Goal: Task Accomplishment & Management: Manage account settings

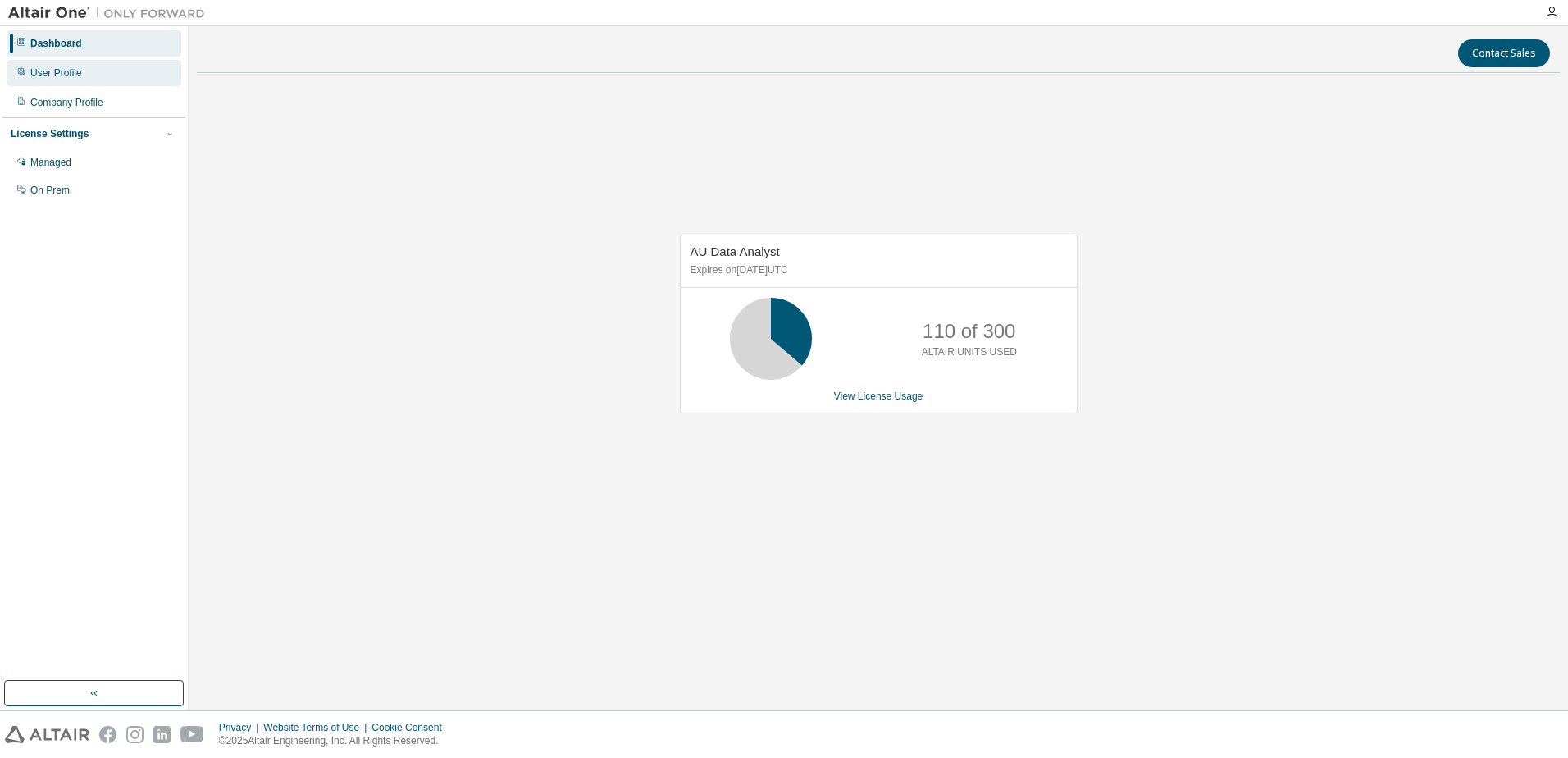
click at [83, 71] on div "User Profile" at bounding box center [94, 73] width 175 height 26
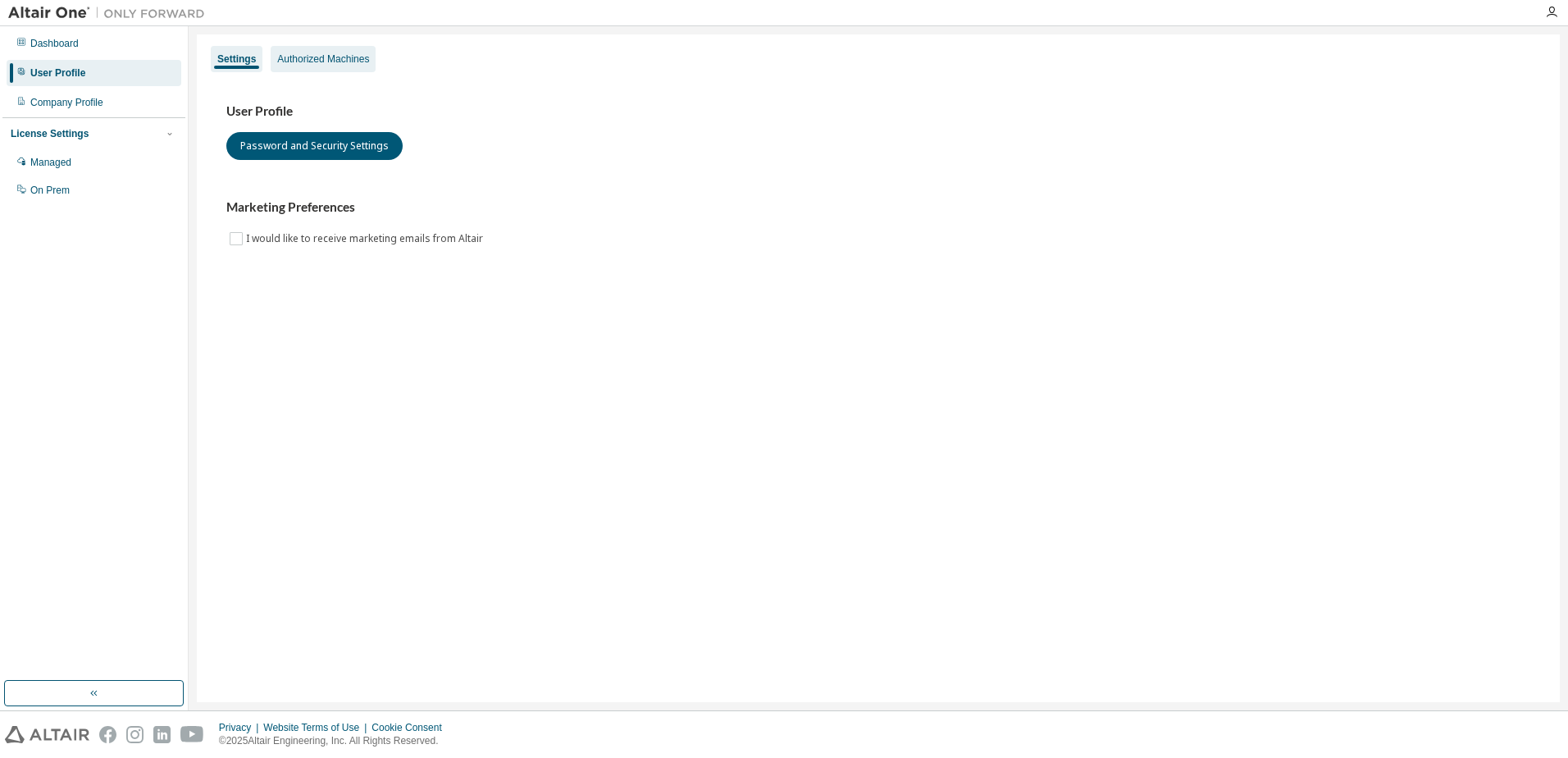
click at [304, 61] on div "Authorized Machines" at bounding box center [323, 59] width 92 height 14
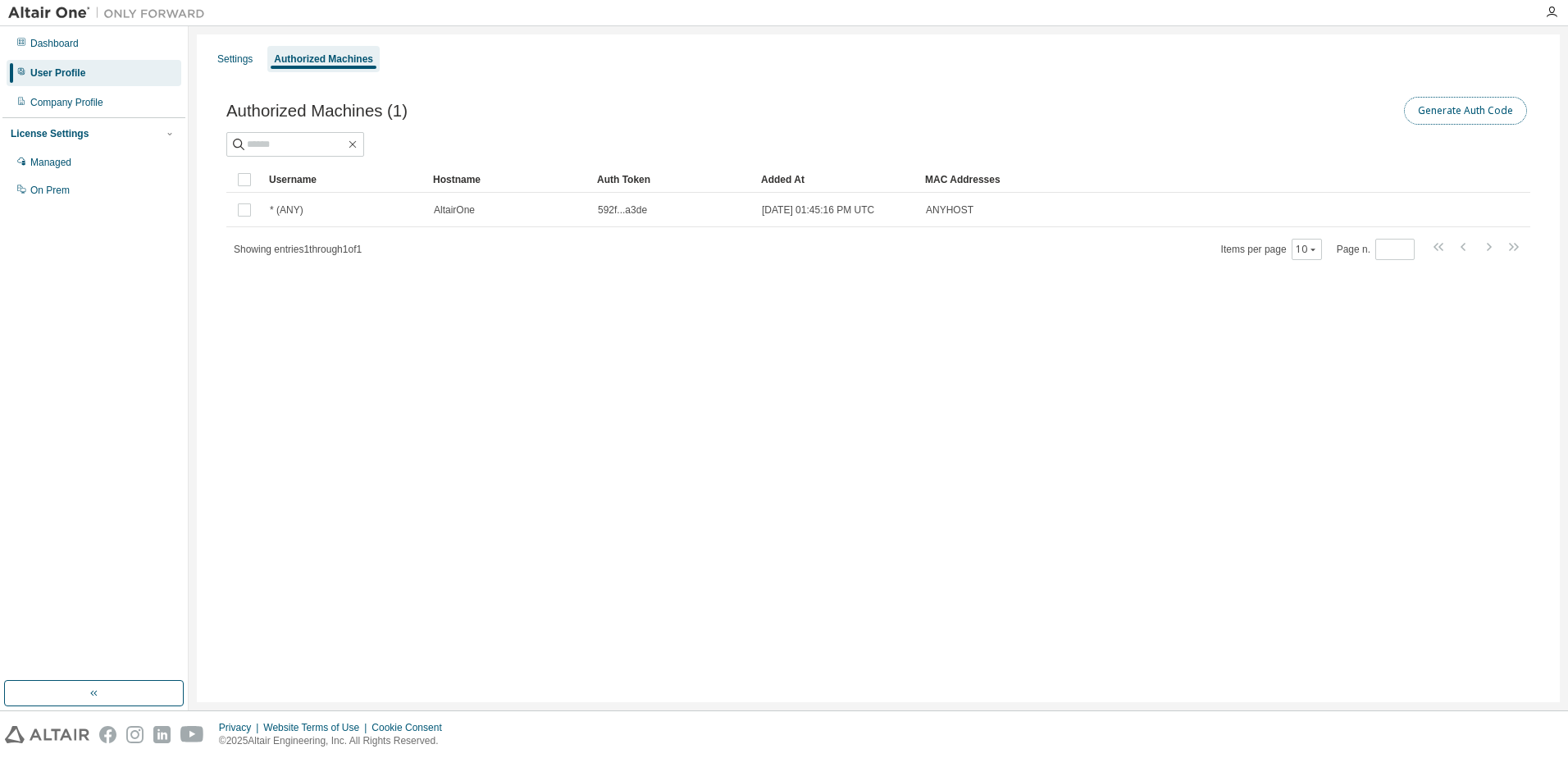
click at [1427, 116] on button "Generate Auth Code" at bounding box center [1465, 111] width 123 height 28
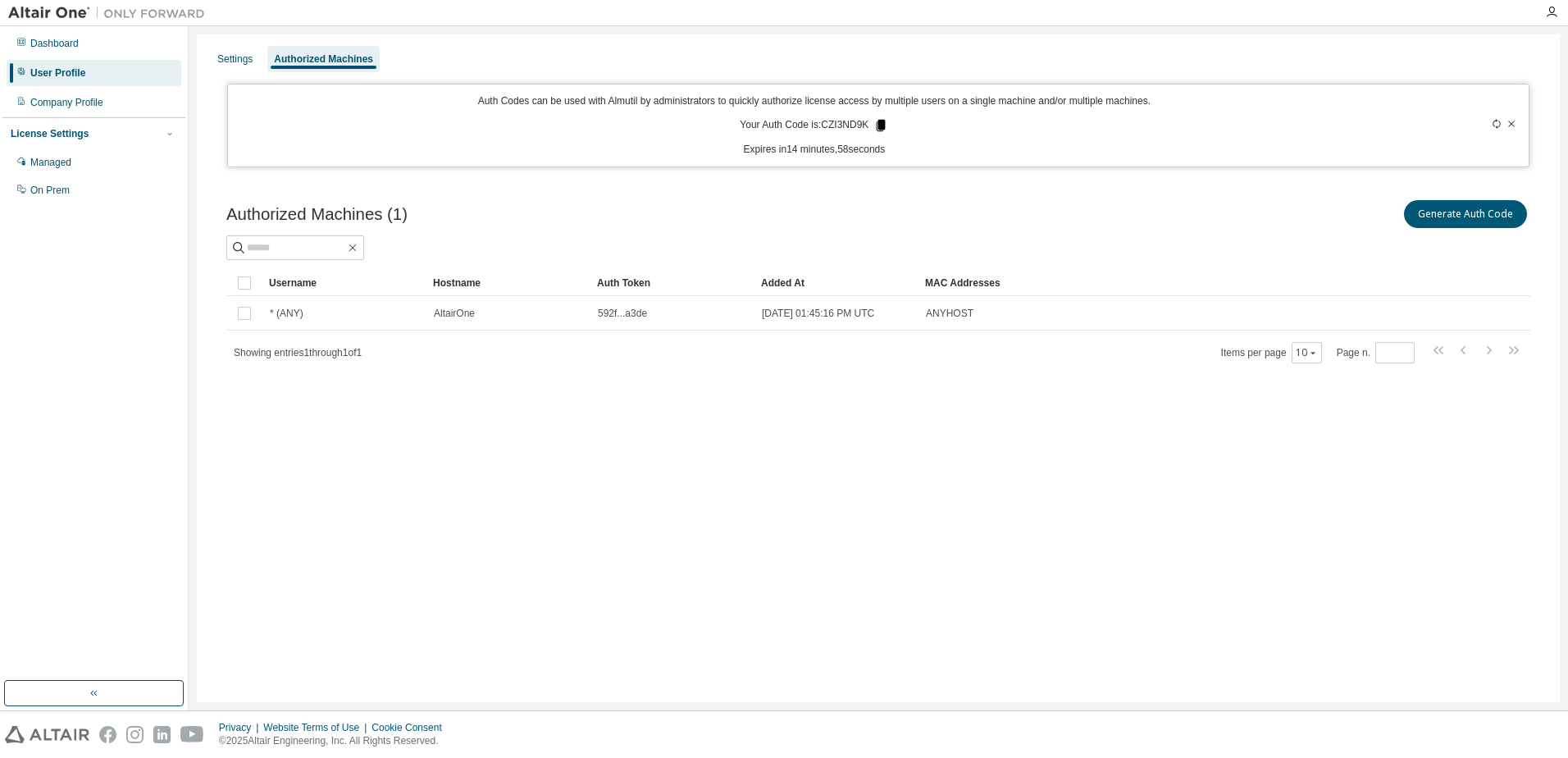
click at [876, 124] on icon at bounding box center [881, 125] width 15 height 15
click at [439, 393] on div "Authorized Machines (1) Generate Auth Code Clear Load Save Save As Field Operat…" at bounding box center [879, 291] width 1344 height 230
click at [1095, 531] on div "Settings Authorized Machines Auth Codes can be used with Almutil by administrat…" at bounding box center [879, 368] width 1363 height 668
click at [822, 434] on div "Settings Authorized Machines Auth Codes can be used with Almutil by administrat…" at bounding box center [879, 368] width 1363 height 668
click at [1554, 14] on icon "button" at bounding box center [1552, 13] width 14 height 14
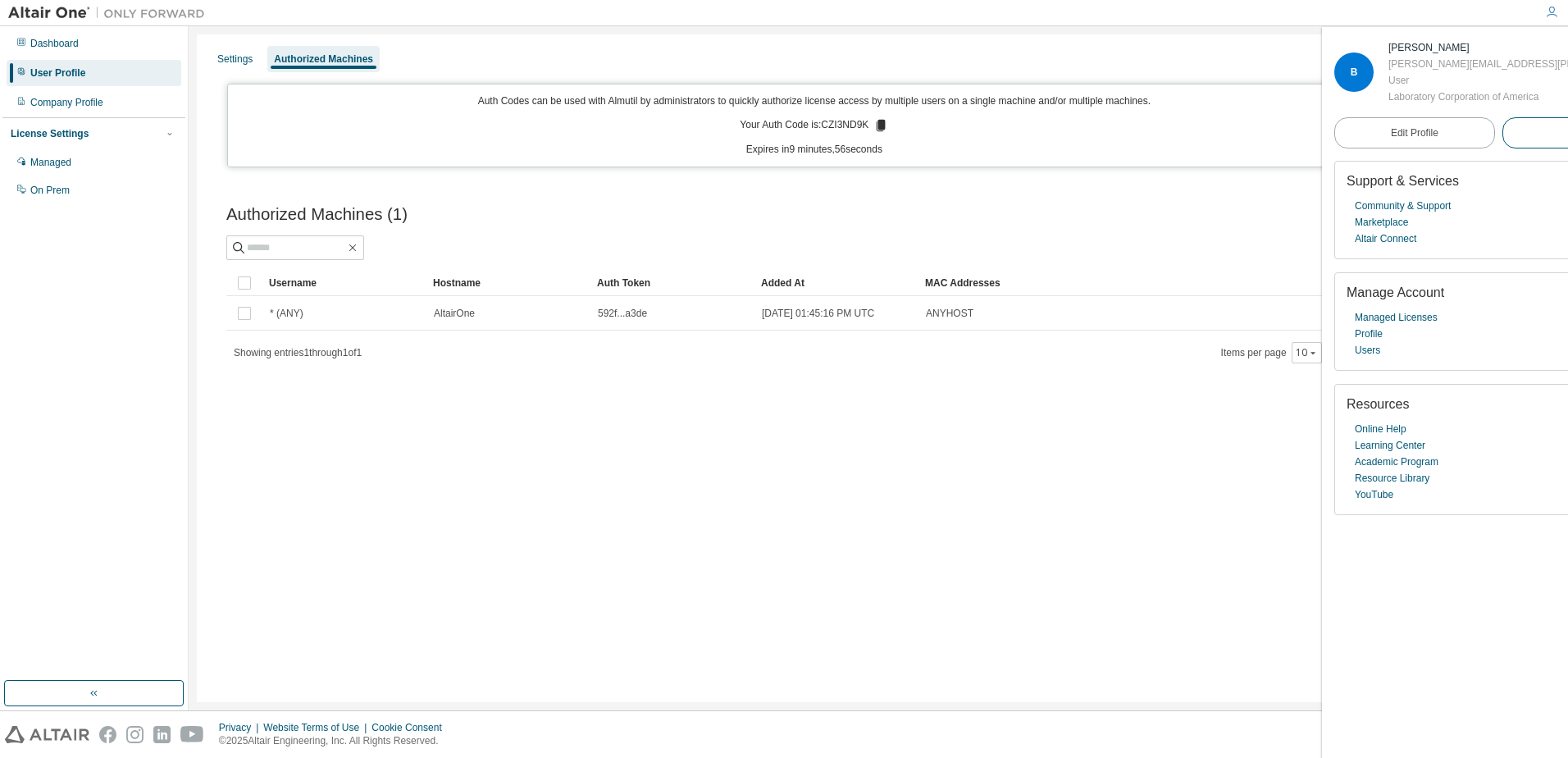
click at [1567, 130] on span "Logout" at bounding box center [1582, 132] width 30 height 16
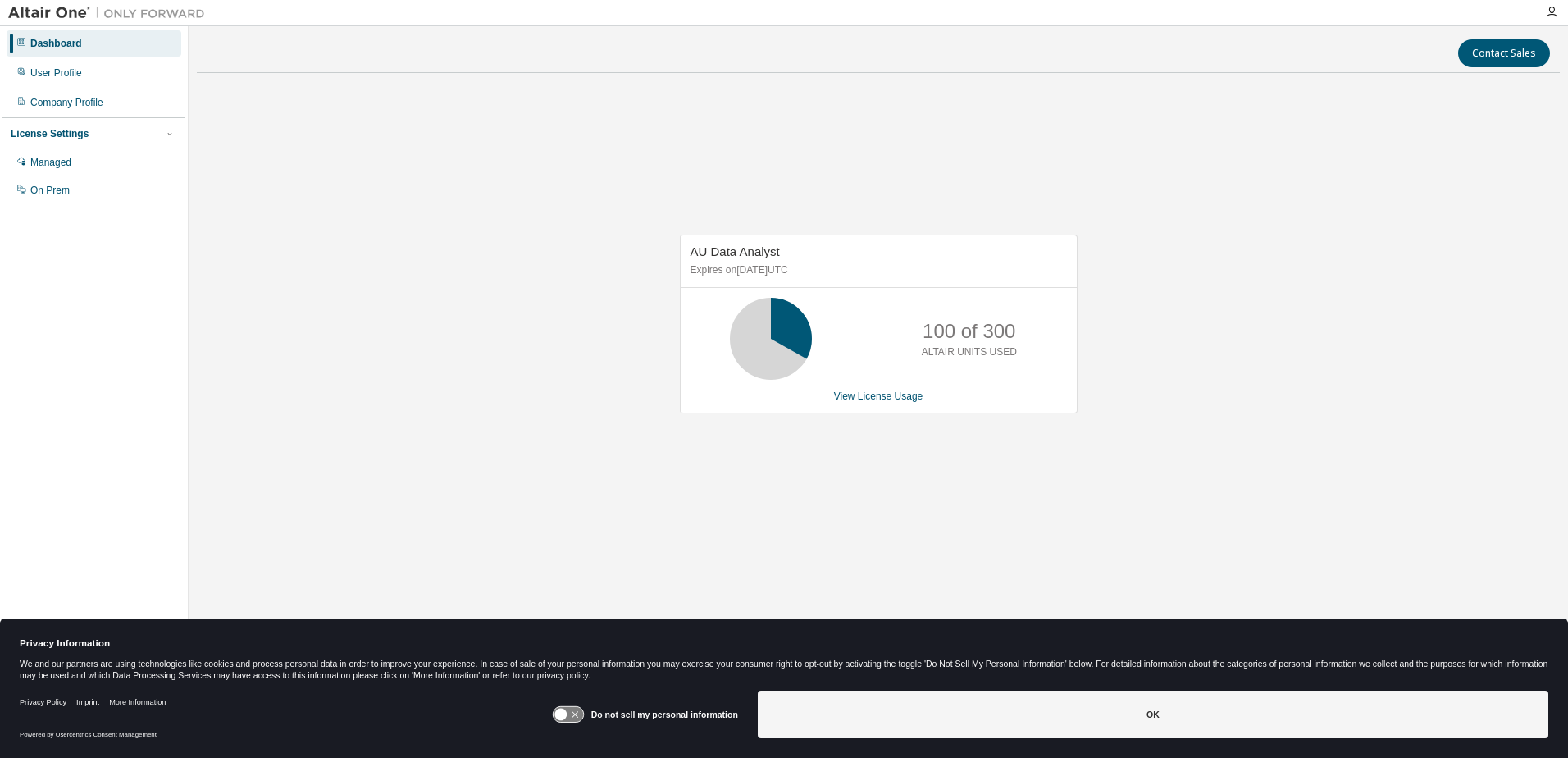
click at [573, 711] on icon at bounding box center [567, 714] width 30 height 16
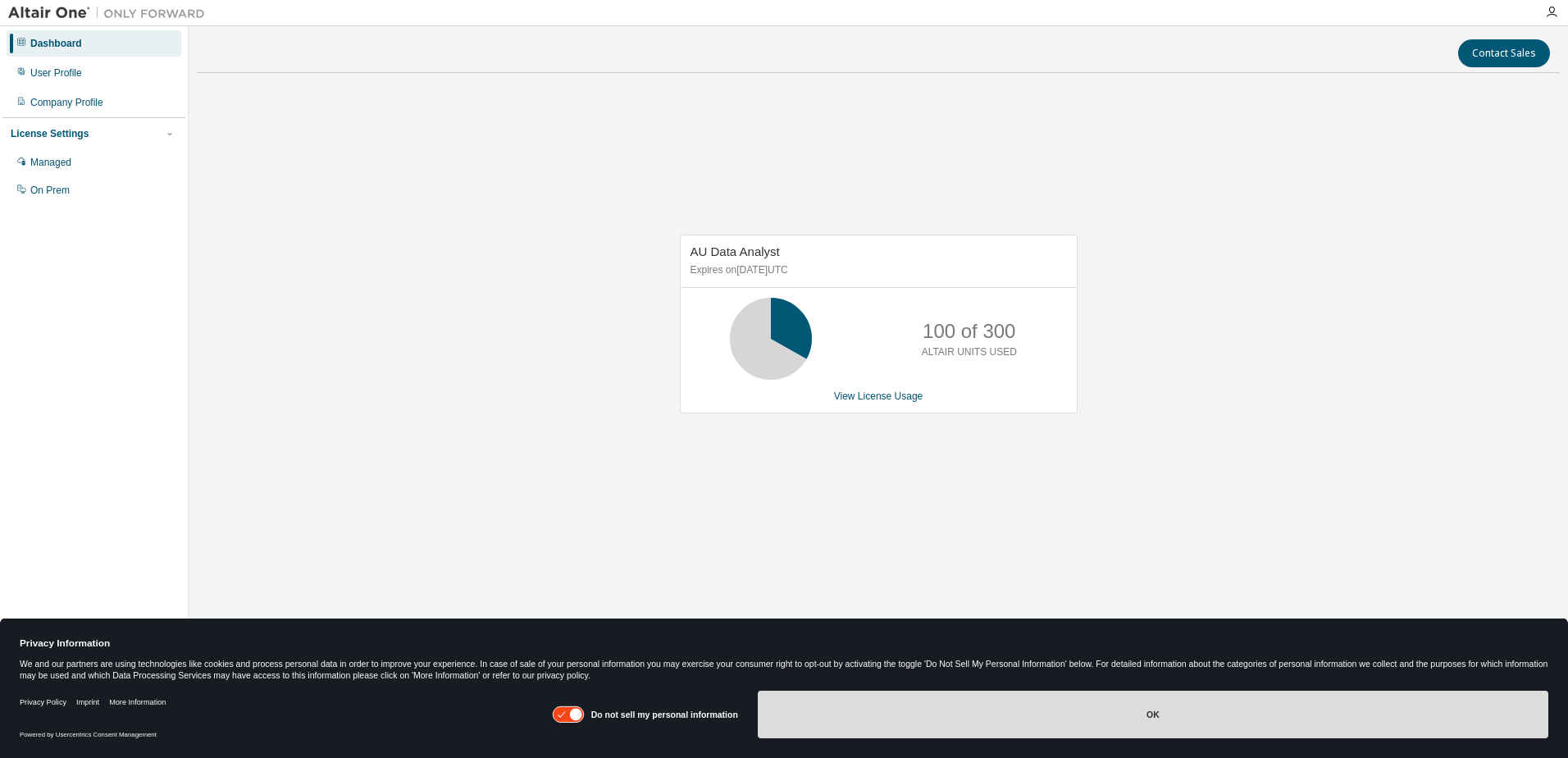
click at [800, 712] on button "OK" at bounding box center [1153, 713] width 790 height 48
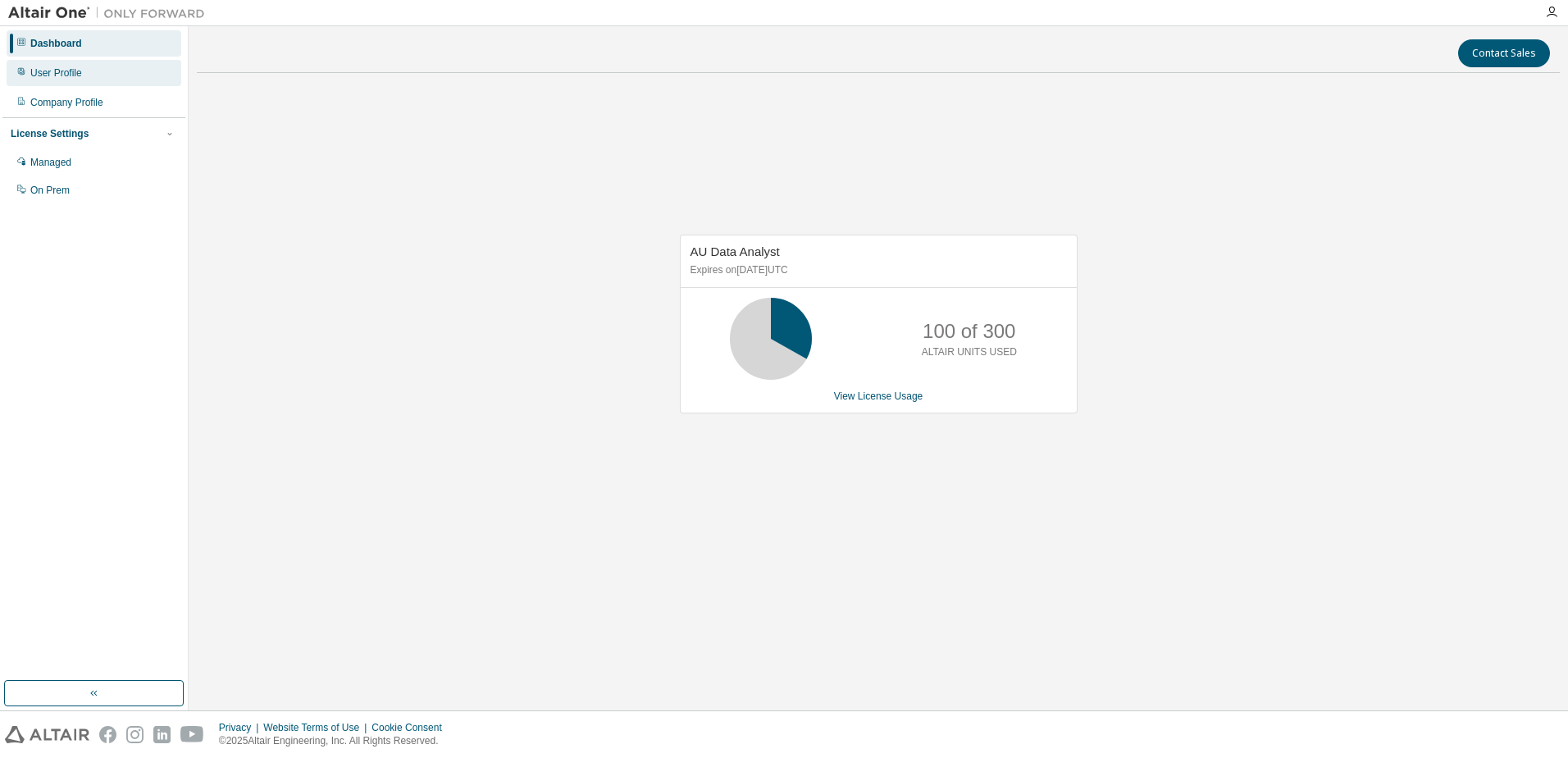
click at [56, 71] on div "User Profile" at bounding box center [55, 73] width 51 height 14
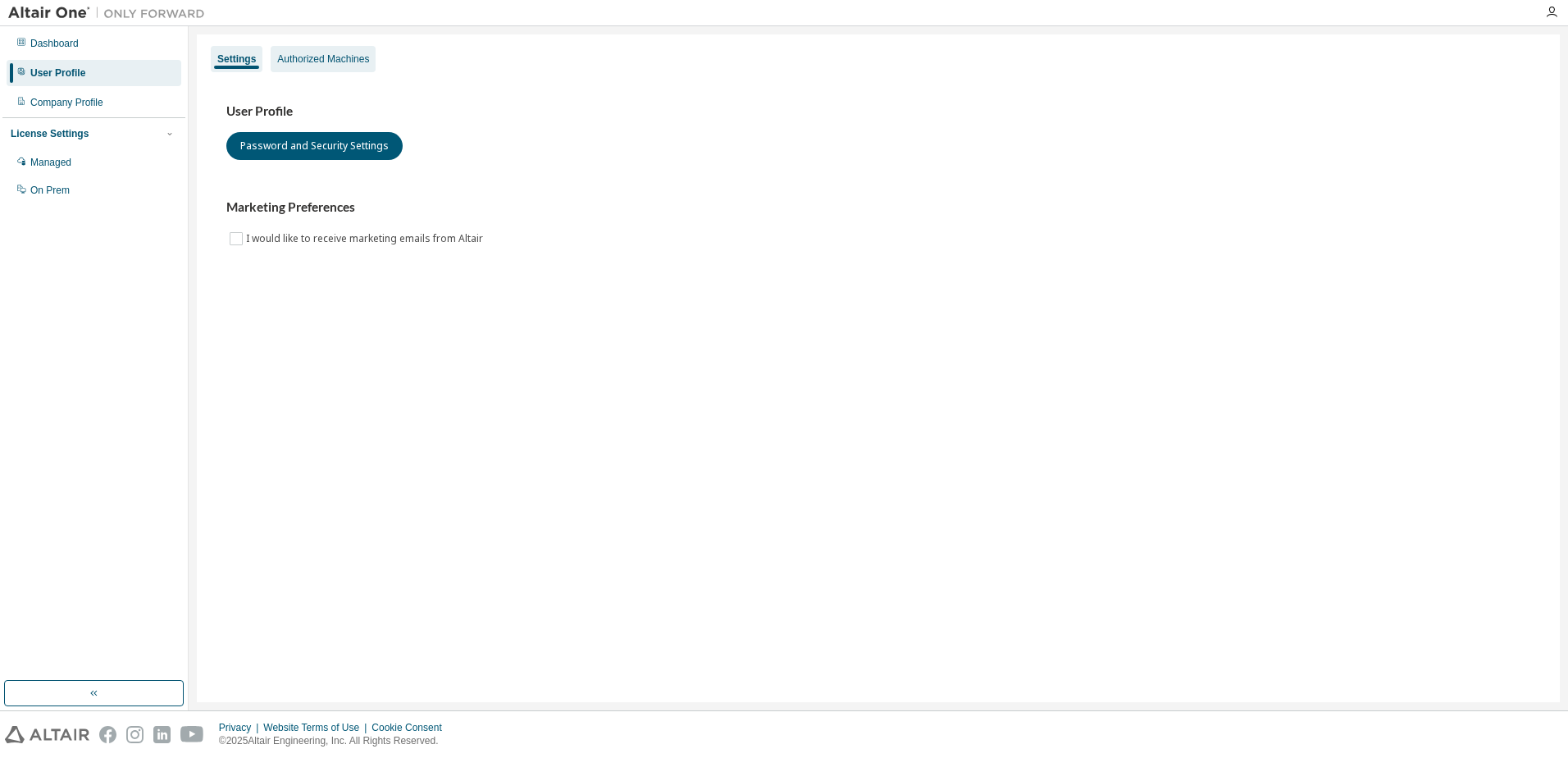
click at [312, 58] on div "Authorized Machines" at bounding box center [323, 59] width 92 height 14
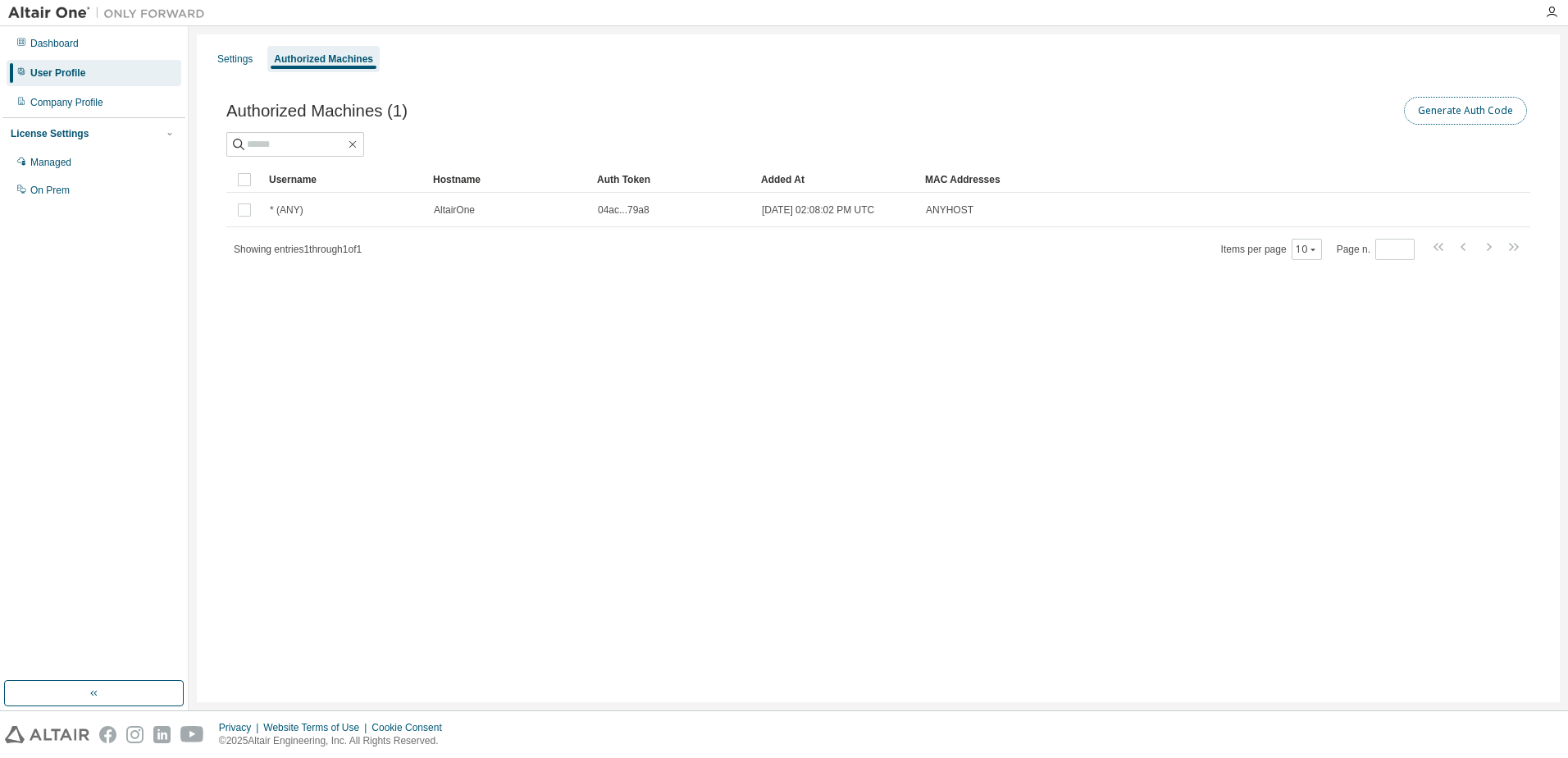
click at [1464, 112] on button "Generate Auth Code" at bounding box center [1465, 111] width 123 height 28
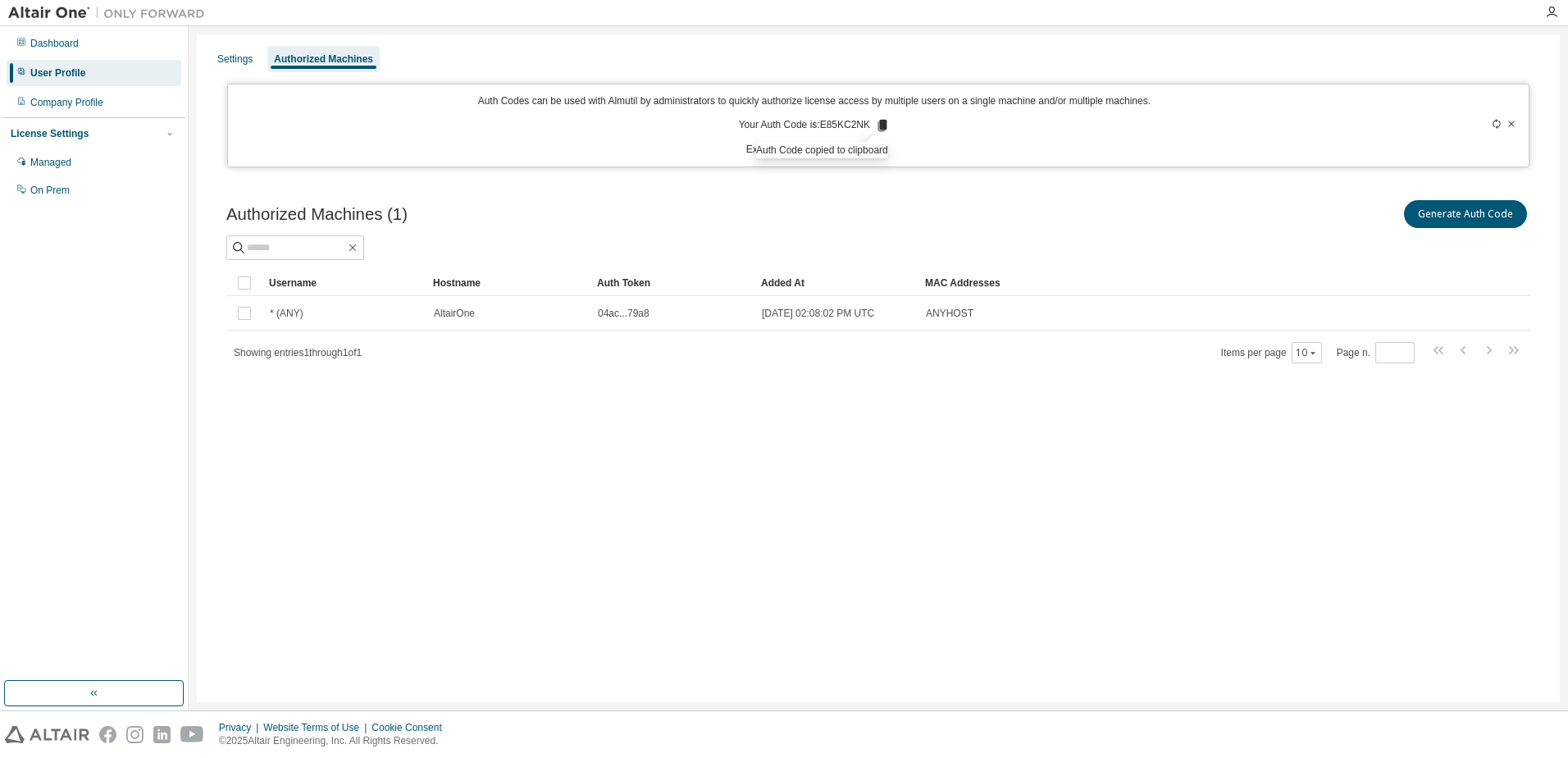
click at [393, 608] on div "Settings Authorized Machines Auth Codes can be used with Almutil by administrat…" at bounding box center [879, 368] width 1363 height 668
click at [1555, 9] on icon "button" at bounding box center [1552, 13] width 14 height 14
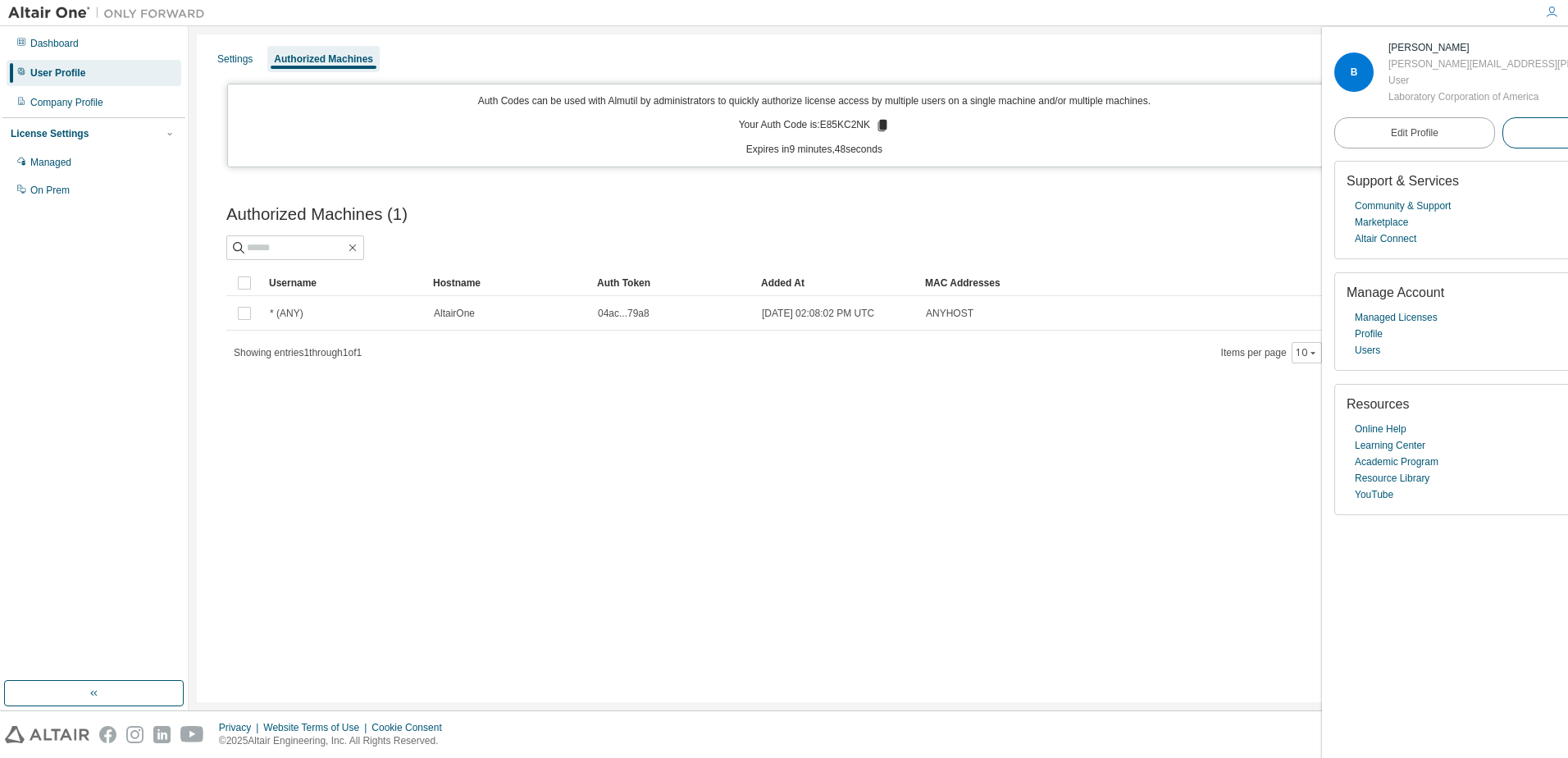
click at [1567, 131] on span "Logout" at bounding box center [1582, 132] width 30 height 16
